Goal: Task Accomplishment & Management: Manage account settings

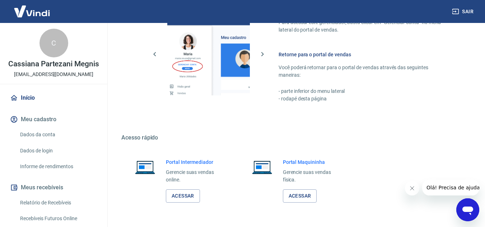
scroll to position [362, 0]
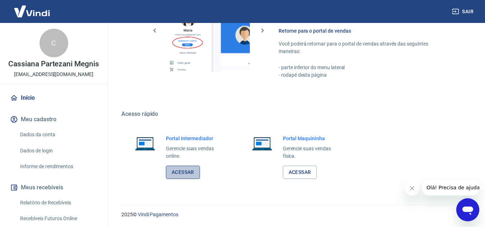
click at [187, 172] on link "Acessar" at bounding box center [183, 172] width 34 height 13
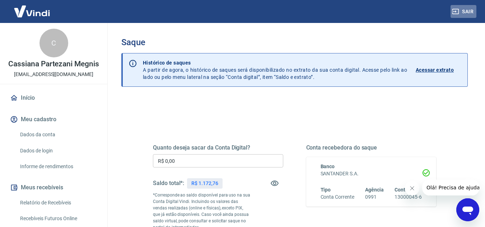
click at [467, 12] on button "Sair" at bounding box center [464, 11] width 26 height 13
